Goal: Task Accomplishment & Management: Manage account settings

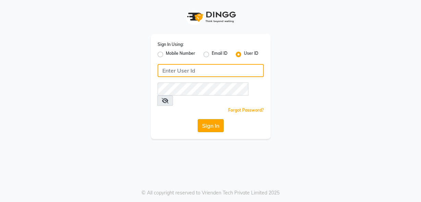
type input "luxonails"
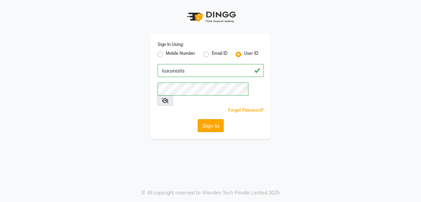
click at [208, 119] on button "Sign In" at bounding box center [211, 125] width 26 height 13
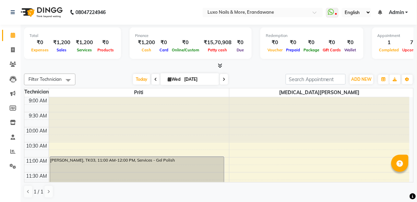
click at [409, 112] on div at bounding box center [319, 119] width 180 height 45
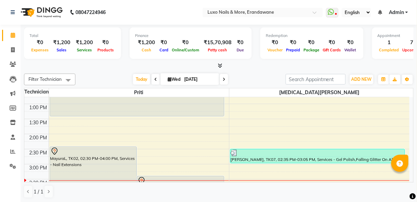
scroll to position [164, 0]
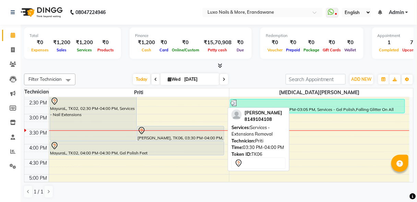
click at [196, 131] on div at bounding box center [180, 131] width 86 height 8
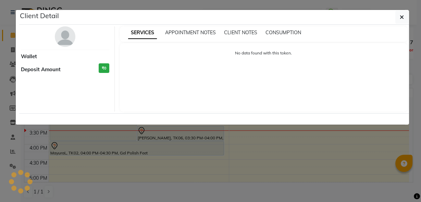
select select "7"
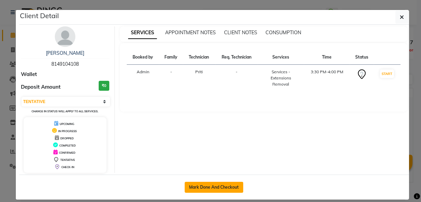
click at [190, 188] on button "Mark Done And Checkout" at bounding box center [214, 187] width 59 height 11
select select "917"
select select "service"
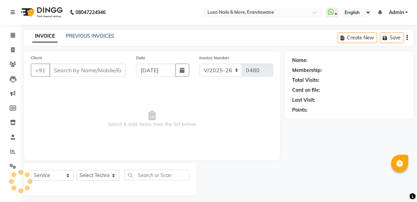
type input "8149104108"
select select "23070"
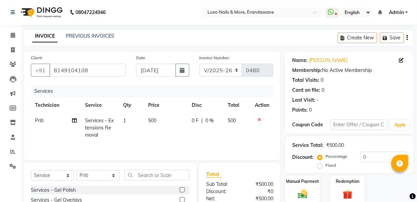
scroll to position [66, 0]
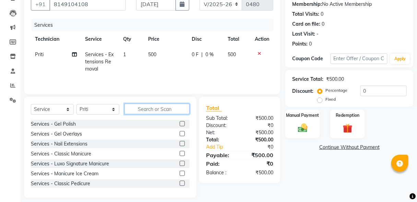
click at [152, 105] on input "text" at bounding box center [156, 109] width 65 height 11
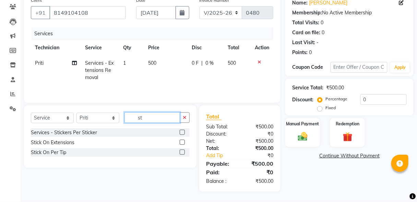
type input "s"
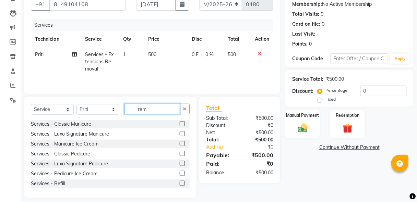
scroll to position [63, 0]
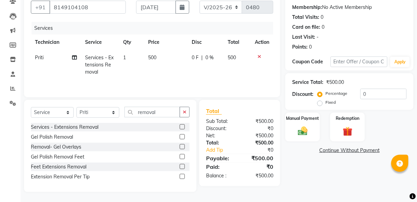
click at [260, 55] on icon at bounding box center [259, 56] width 4 height 5
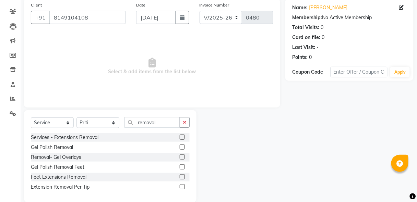
scroll to position [0, 0]
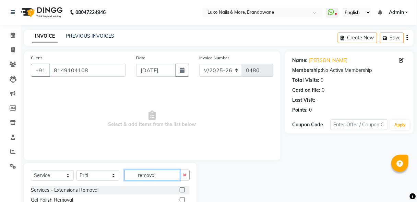
click at [156, 174] on input "removal" at bounding box center [152, 175] width 56 height 11
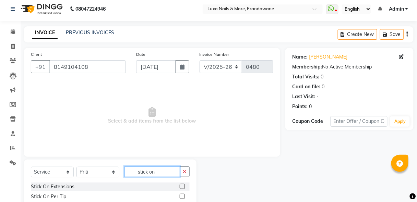
scroll to position [23, 0]
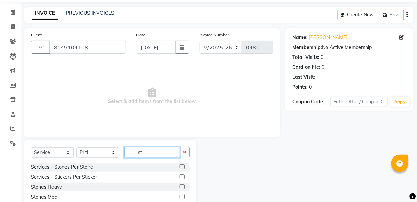
type input "s"
type input "gel"
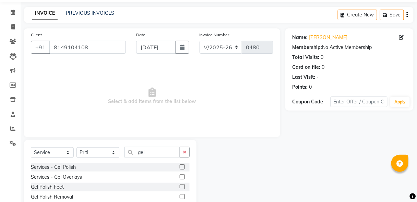
click at [180, 195] on label at bounding box center [182, 196] width 5 height 5
click at [180, 195] on input "checkbox" at bounding box center [182, 197] width 4 height 4
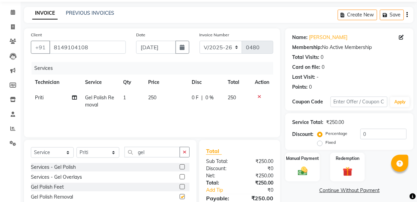
checkbox input "false"
click at [259, 96] on icon at bounding box center [259, 96] width 4 height 5
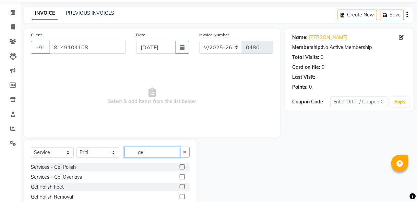
click at [152, 157] on input "gel" at bounding box center [152, 152] width 56 height 11
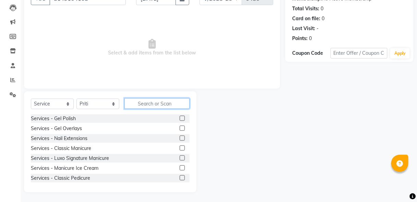
scroll to position [0, 0]
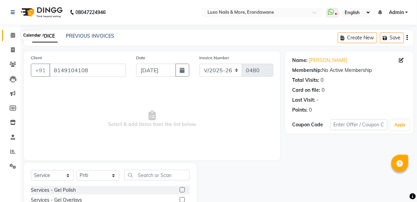
click at [9, 35] on span at bounding box center [13, 36] width 12 height 8
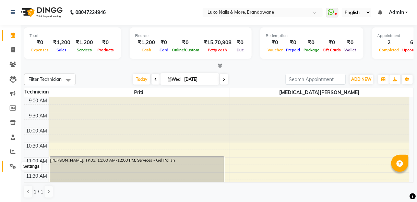
click at [14, 168] on icon at bounding box center [13, 166] width 7 height 5
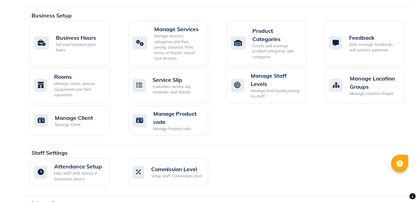
scroll to position [164, 0]
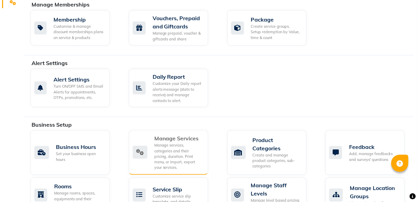
click at [139, 131] on div "Manage Services Manage services, categories and their pricing, duration. Print …" at bounding box center [168, 153] width 79 height 45
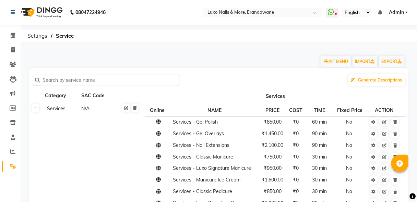
scroll to position [1535, 0]
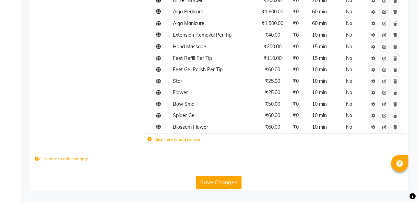
click at [148, 141] on icon at bounding box center [149, 140] width 4 height 4
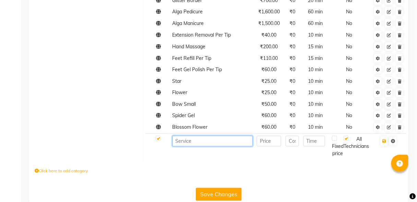
click at [181, 142] on input at bounding box center [212, 141] width 80 height 11
type input "Stick on removal"
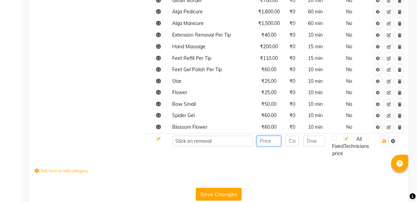
click at [277, 143] on input "number" at bounding box center [269, 141] width 24 height 11
type input "300"
click at [297, 141] on input "number" at bounding box center [292, 141] width 13 height 11
type input "0"
click at [318, 148] on td at bounding box center [315, 147] width 28 height 26
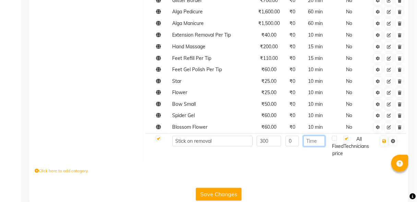
click at [314, 143] on input "number" at bounding box center [314, 141] width 22 height 11
type input "15"
click at [386, 141] on button "button" at bounding box center [384, 142] width 7 height 10
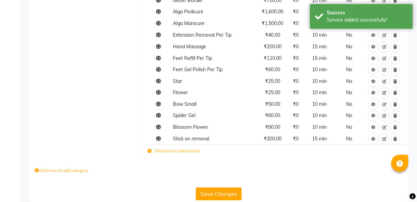
click at [232, 195] on button "Save Changes" at bounding box center [219, 194] width 46 height 13
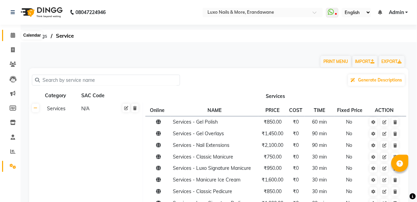
click at [11, 35] on icon at bounding box center [13, 35] width 4 height 5
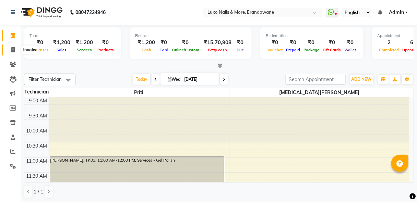
click at [13, 52] on span at bounding box center [13, 50] width 12 height 8
select select "917"
select select "service"
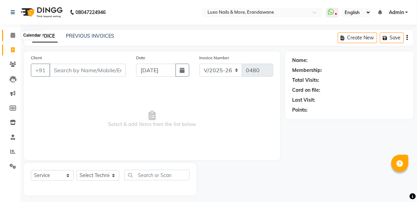
click at [11, 37] on icon at bounding box center [13, 35] width 4 height 5
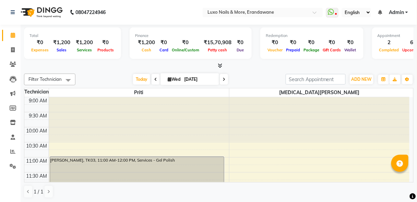
click at [222, 85] on div "Filter Technician Select All [MEDICAL_DATA][PERSON_NAME] [DATE] [DATE] Toggle D…" at bounding box center [218, 80] width 389 height 12
click at [222, 82] on span at bounding box center [224, 79] width 8 height 11
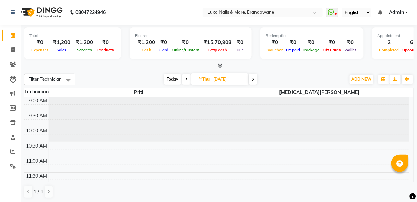
click at [253, 75] on span at bounding box center [253, 79] width 8 height 11
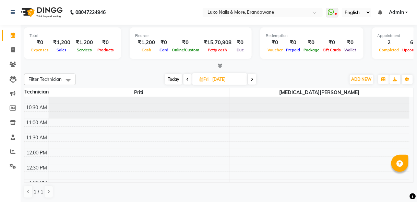
scroll to position [241, 0]
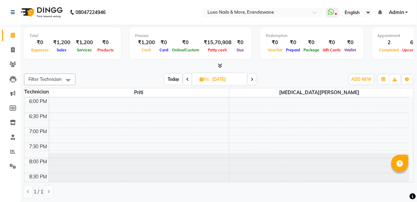
click at [253, 77] on icon at bounding box center [252, 79] width 3 height 4
type input "[DATE]"
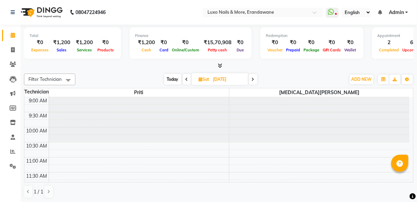
scroll to position [270, 0]
